Goal: Transaction & Acquisition: Purchase product/service

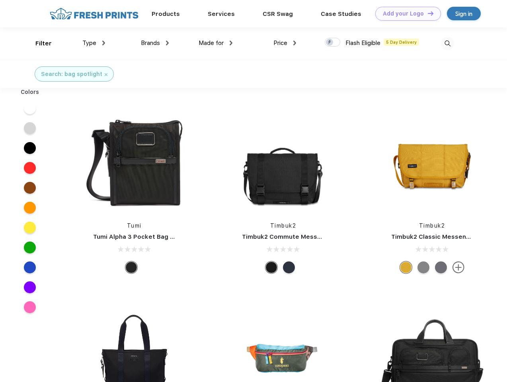
scroll to position [0, 0]
click at [405, 14] on link "Add your Logo Design Tool" at bounding box center [409, 14] width 66 height 14
click at [0, 0] on div "Design Tool" at bounding box center [0, 0] width 0 height 0
click at [427, 13] on link "Add your Logo Design Tool" at bounding box center [409, 14] width 66 height 14
click at [38, 43] on div "Filter" at bounding box center [43, 43] width 16 height 9
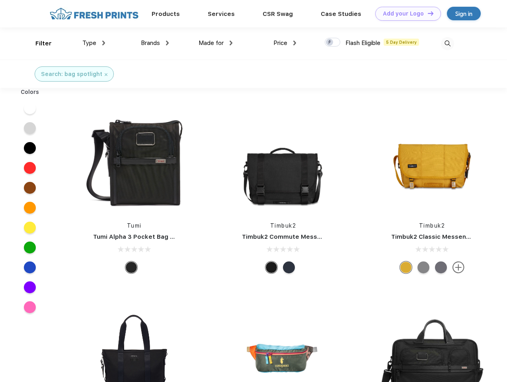
click at [94, 43] on span "Type" at bounding box center [89, 42] width 14 height 7
click at [155, 43] on span "Brands" at bounding box center [150, 42] width 19 height 7
click at [216, 43] on span "Made for" at bounding box center [211, 42] width 25 height 7
click at [285, 43] on span "Price" at bounding box center [281, 42] width 14 height 7
click at [333, 43] on div at bounding box center [333, 42] width 16 height 9
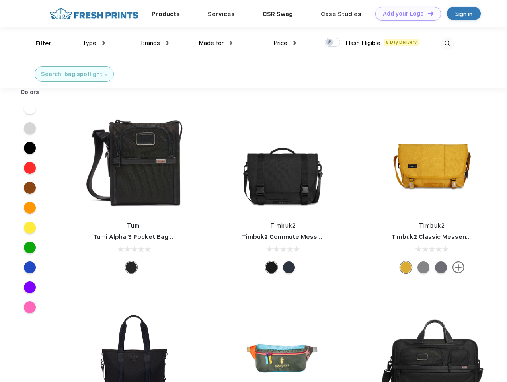
click at [330, 43] on input "checkbox" at bounding box center [327, 39] width 5 height 5
click at [448, 43] on img at bounding box center [447, 43] width 13 height 13
